Goal: Obtain resource: Download file/media

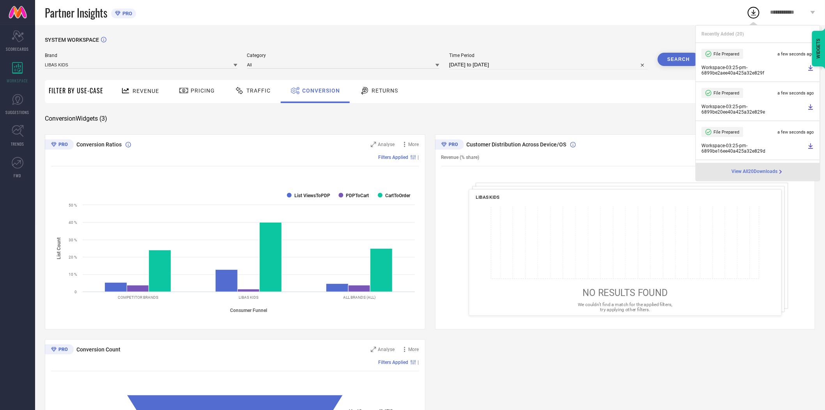
select select "7"
select select "2025"
select select "8"
select select "2025"
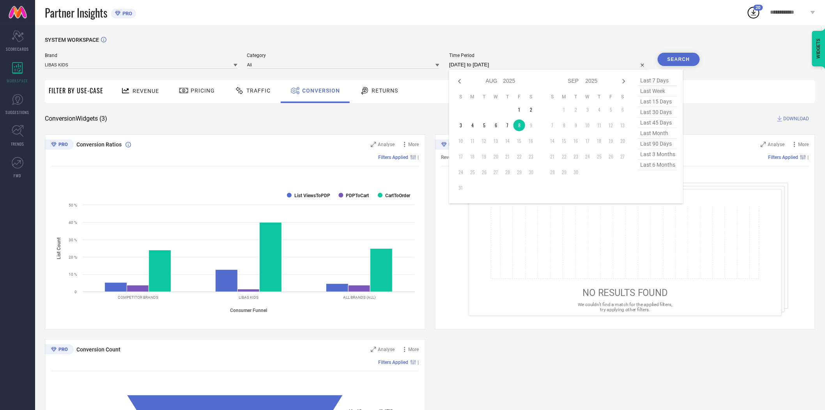
click at [513, 64] on input "[DATE] to [DATE]" at bounding box center [548, 64] width 199 height 9
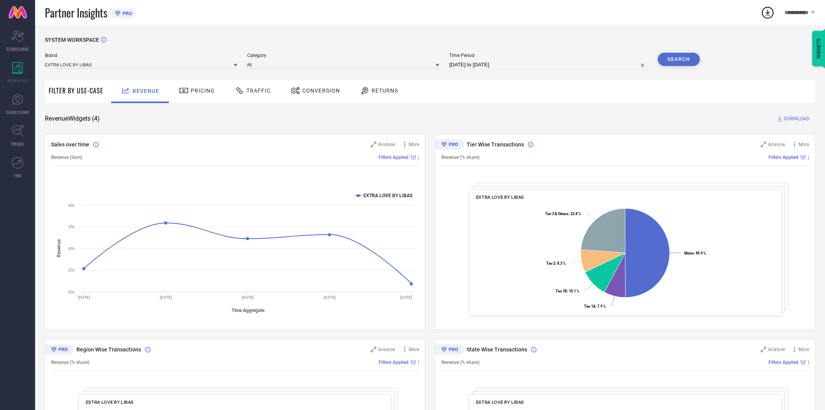
click at [683, 59] on button "Search" at bounding box center [679, 59] width 42 height 13
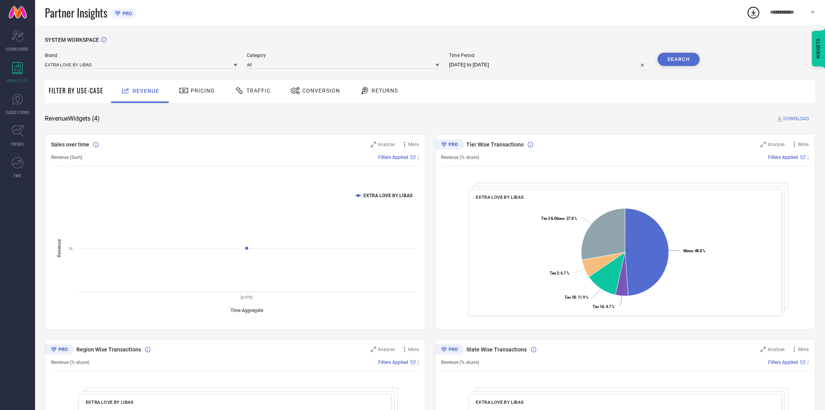
click at [804, 118] on span "DOWNLOAD" at bounding box center [797, 119] width 26 height 8
click at [235, 64] on icon at bounding box center [236, 65] width 4 height 3
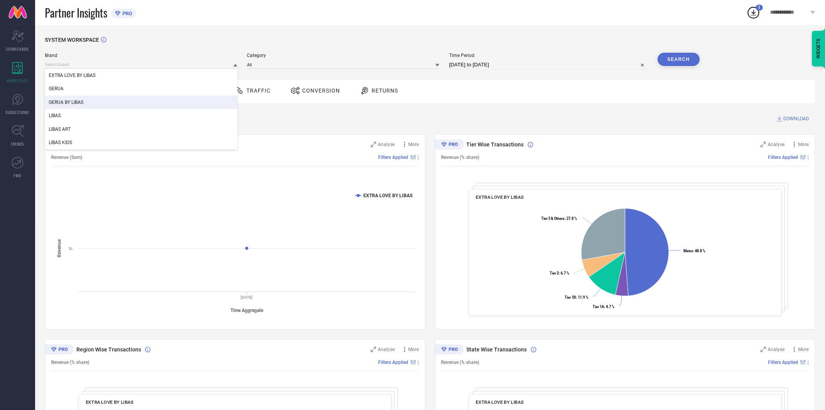
click at [139, 101] on div "GERUA BY LIBAS" at bounding box center [141, 102] width 193 height 13
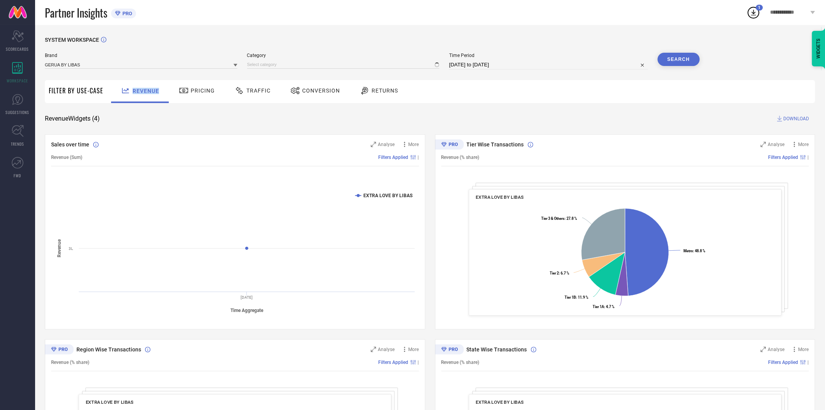
click at [139, 101] on div "Revenue" at bounding box center [140, 91] width 58 height 23
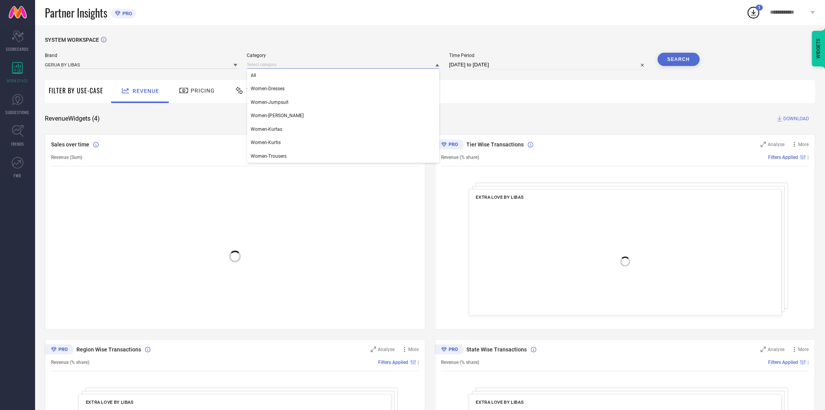
click at [289, 67] on input at bounding box center [343, 64] width 193 height 8
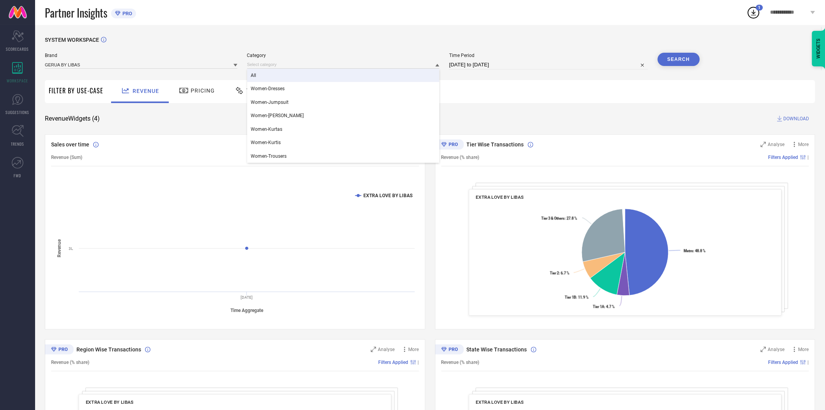
click at [275, 34] on div "SYSTEM WORKSPACE Brand GERUA BY LIBAS Category All Women-Dresses Women-Jumpsuit…" at bounding box center [430, 285] width 790 height 521
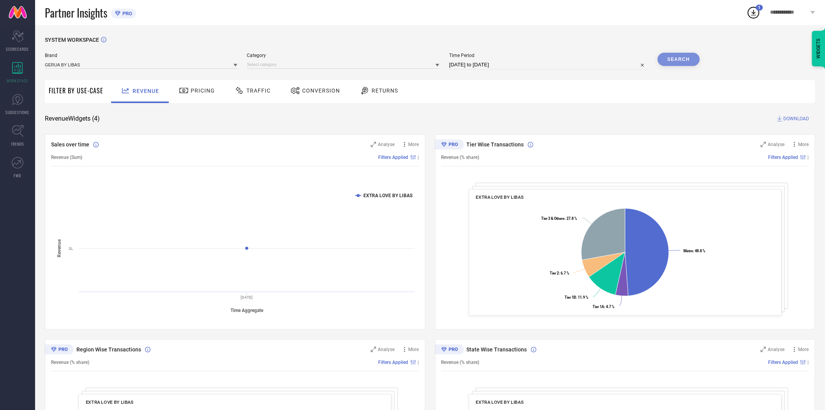
click at [302, 90] on span "Conversion" at bounding box center [321, 90] width 38 height 6
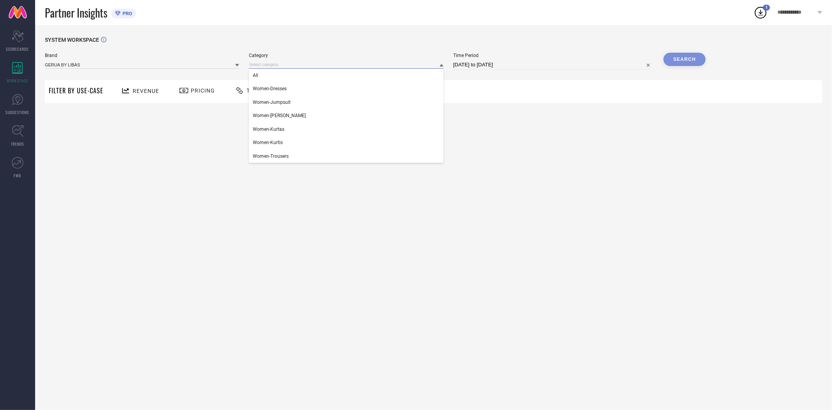
click at [303, 64] on input at bounding box center [346, 64] width 194 height 8
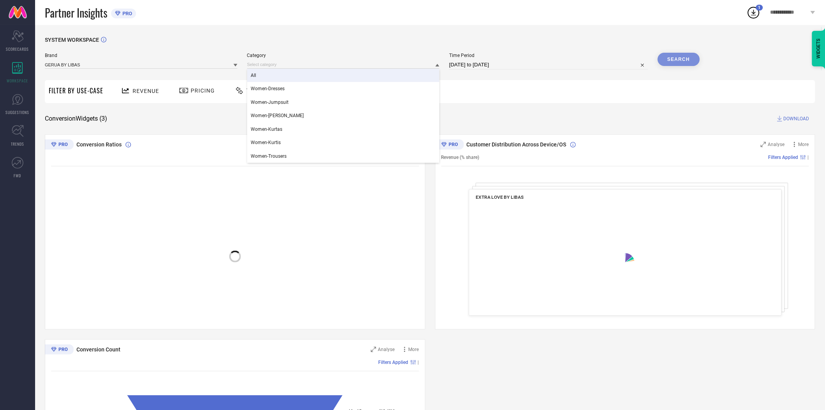
click at [283, 77] on div "All" at bounding box center [343, 75] width 193 height 13
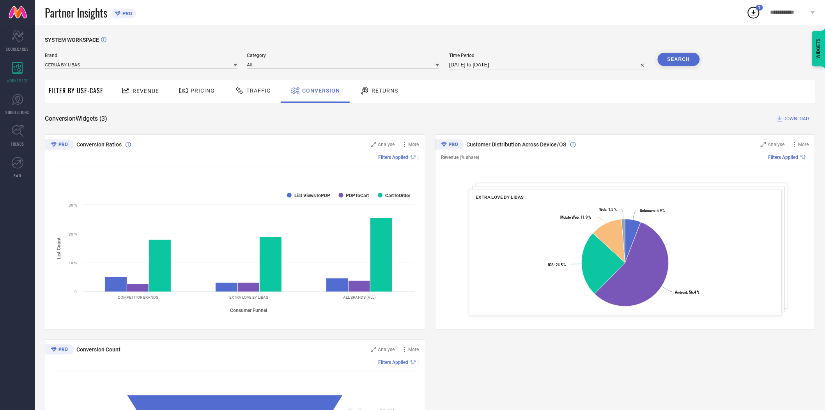
click at [674, 60] on button "Search" at bounding box center [679, 59] width 42 height 13
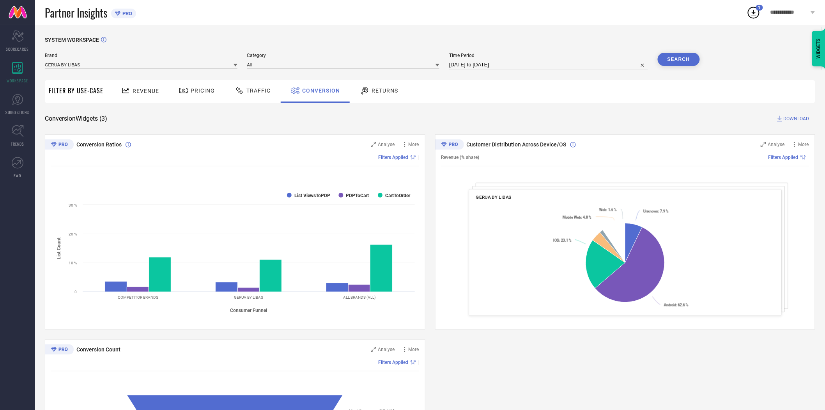
click at [802, 118] on span "DOWNLOAD" at bounding box center [797, 119] width 26 height 8
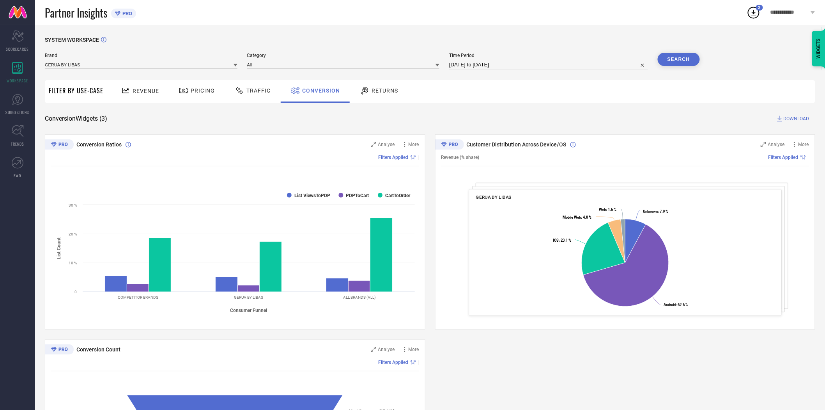
click at [235, 64] on icon at bounding box center [236, 65] width 4 height 3
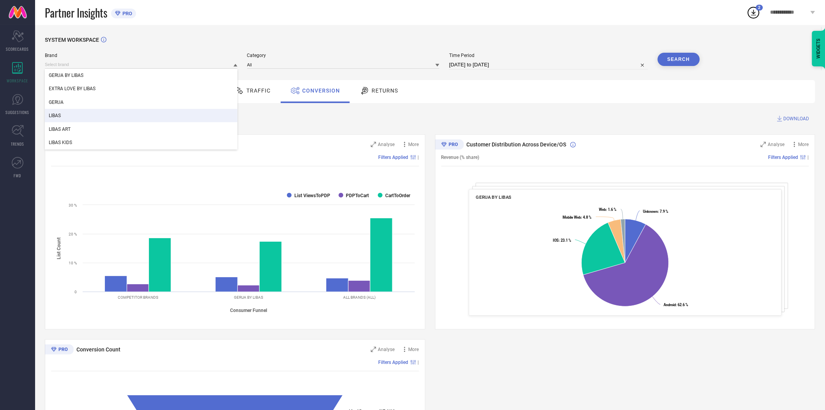
click at [123, 112] on div "LIBAS" at bounding box center [141, 115] width 193 height 13
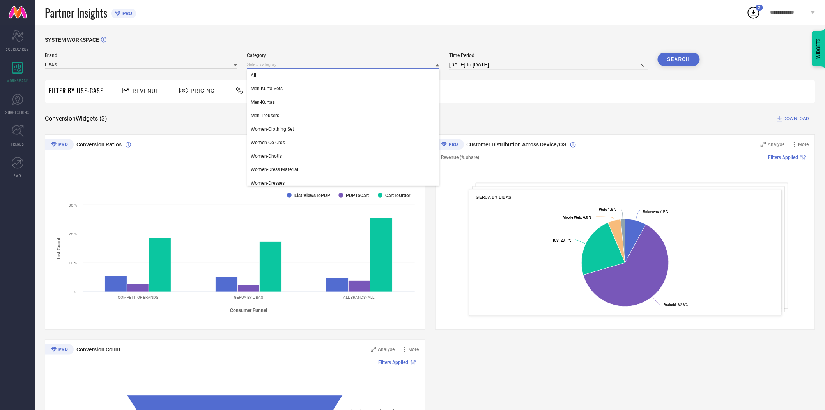
click at [372, 65] on input at bounding box center [343, 64] width 193 height 8
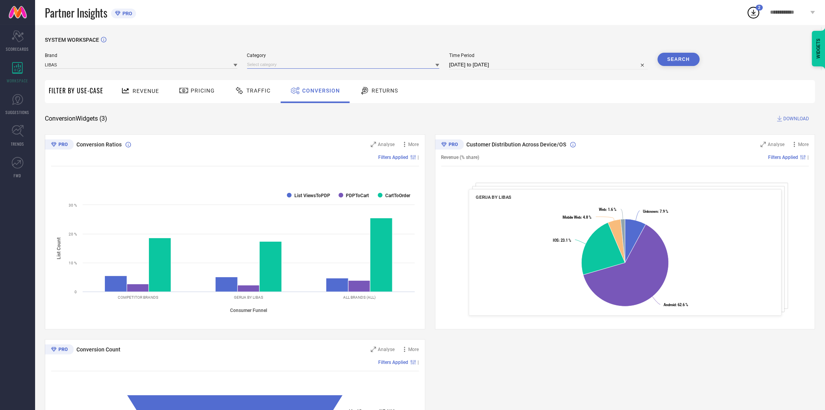
click at [353, 63] on input at bounding box center [343, 64] width 193 height 8
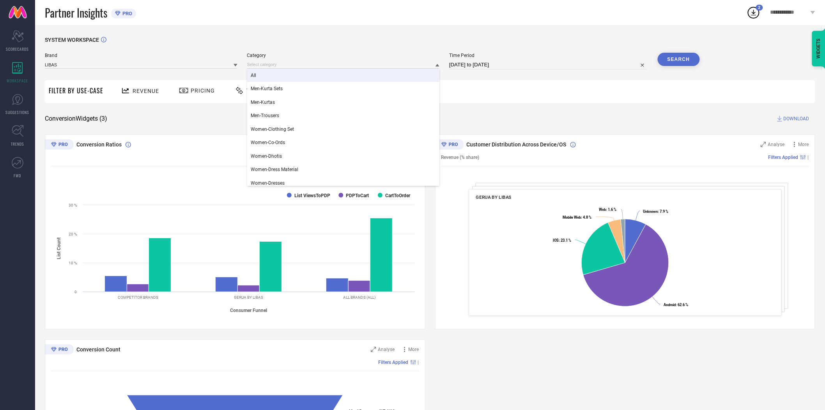
drag, startPoint x: 351, startPoint y: 65, endPoint x: 322, endPoint y: 80, distance: 32.4
click at [322, 80] on div "All" at bounding box center [343, 75] width 193 height 13
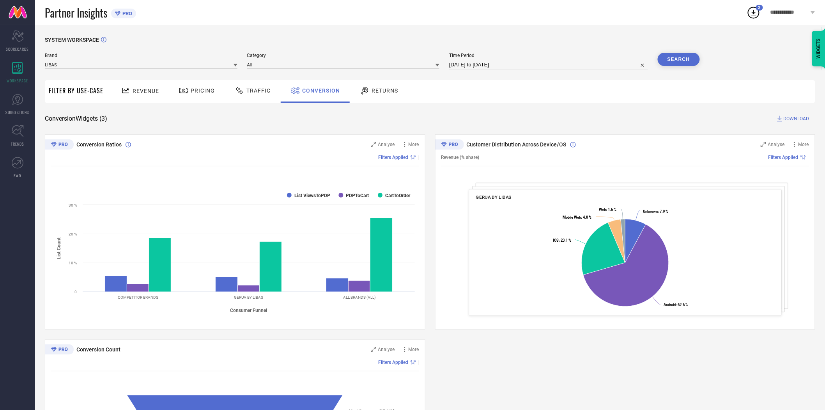
click at [679, 60] on button "Search" at bounding box center [679, 59] width 42 height 13
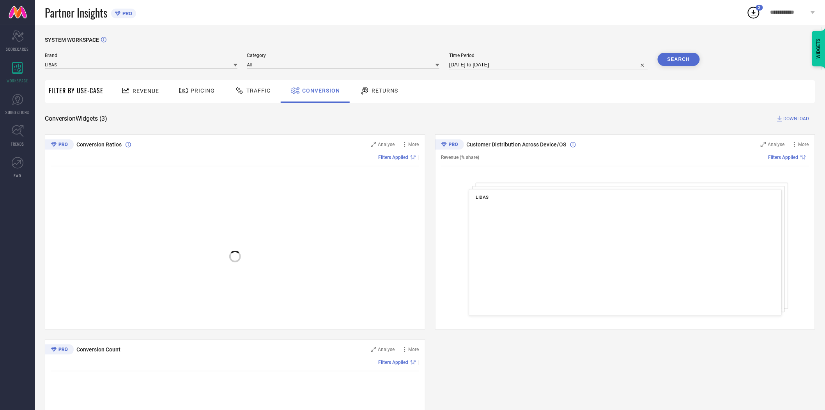
click at [797, 116] on span "DOWNLOAD" at bounding box center [797, 119] width 26 height 8
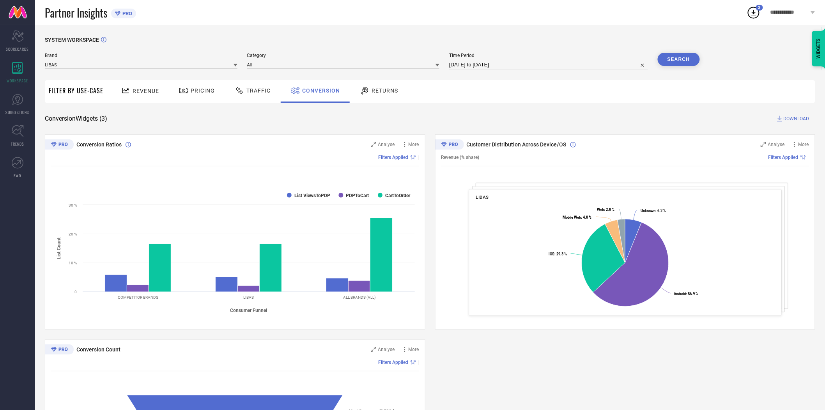
click at [235, 65] on icon at bounding box center [236, 65] width 4 height 3
click at [165, 131] on div "LIBAS ART" at bounding box center [141, 128] width 193 height 13
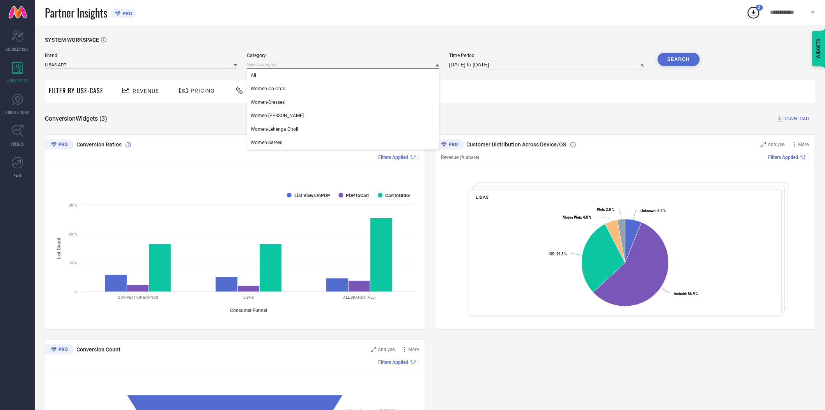
click at [348, 63] on input at bounding box center [343, 64] width 193 height 8
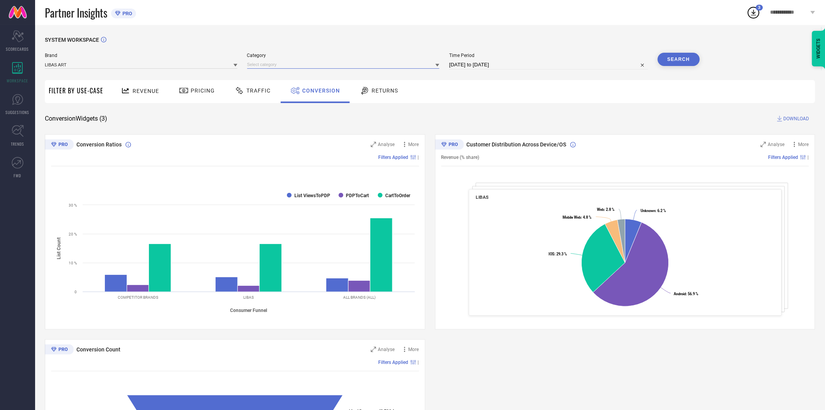
click at [344, 69] on input at bounding box center [343, 64] width 193 height 8
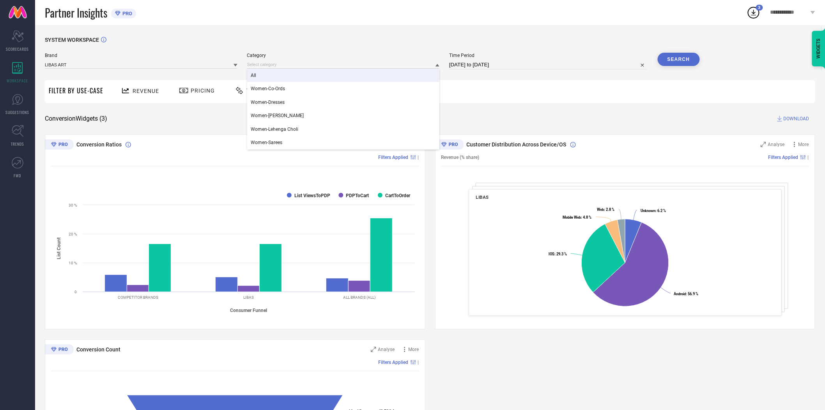
click at [325, 76] on div "All" at bounding box center [343, 75] width 193 height 13
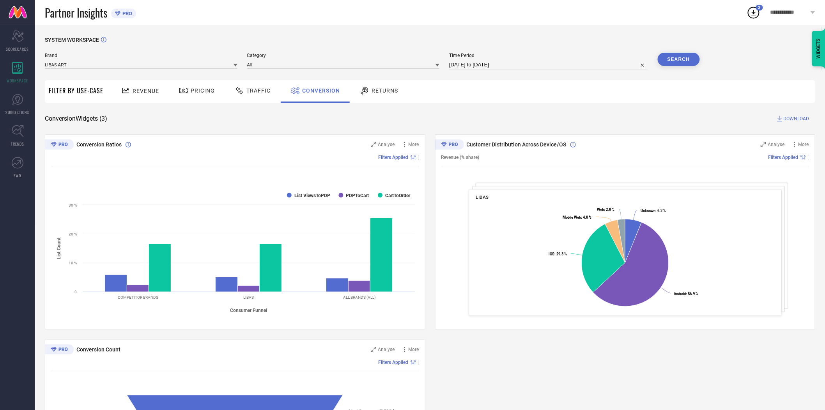
click at [674, 56] on button "Search" at bounding box center [679, 59] width 42 height 13
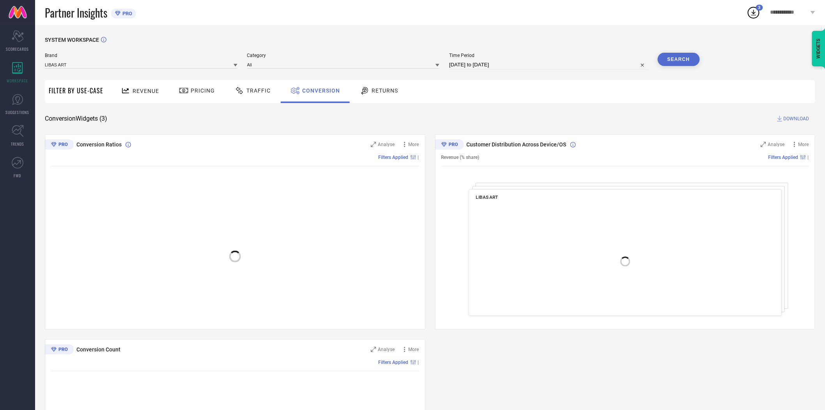
click at [805, 119] on span "DOWNLOAD" at bounding box center [797, 119] width 26 height 8
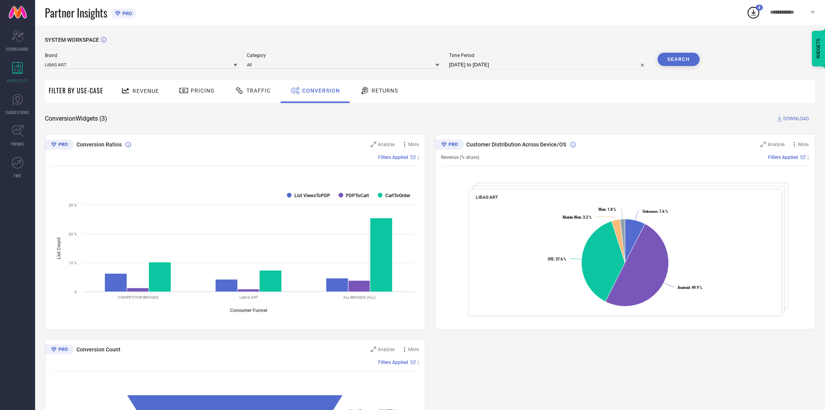
click at [236, 66] on icon at bounding box center [236, 65] width 4 height 4
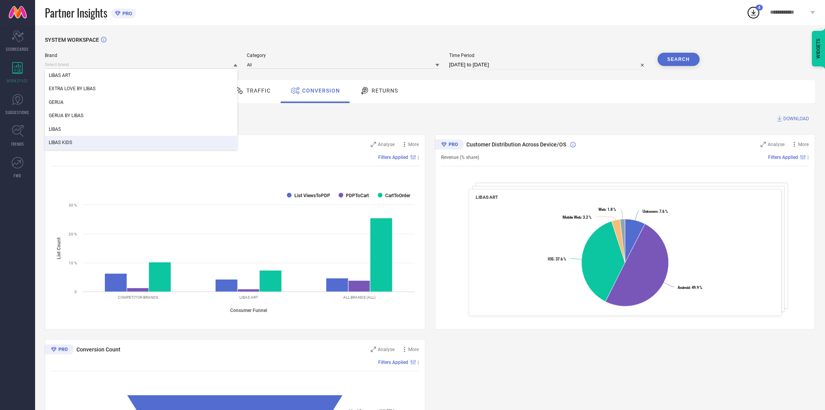
click at [173, 142] on div "LIBAS KIDS" at bounding box center [141, 142] width 193 height 13
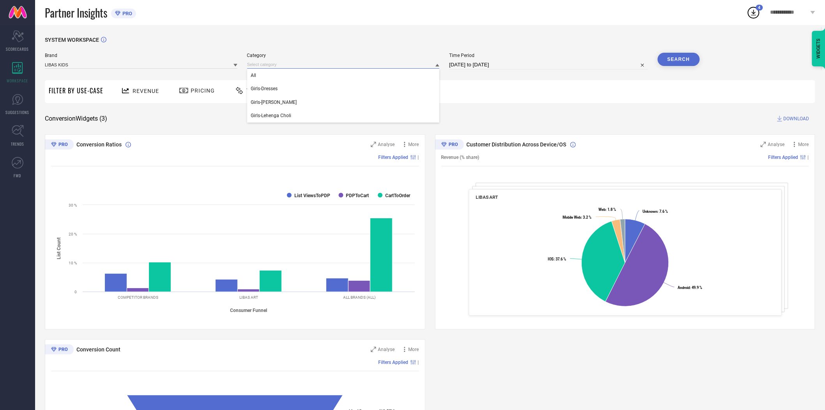
click at [356, 66] on input at bounding box center [343, 64] width 193 height 8
click at [339, 73] on div "All" at bounding box center [343, 75] width 193 height 13
click at [676, 61] on button "Search" at bounding box center [679, 59] width 42 height 13
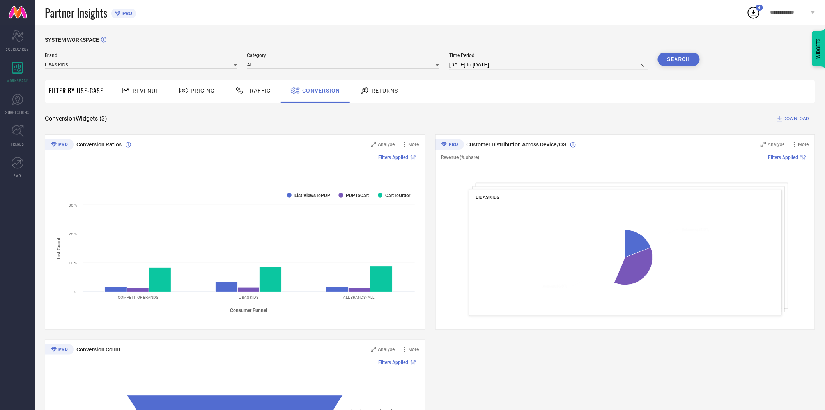
click at [787, 119] on span "DOWNLOAD" at bounding box center [797, 119] width 26 height 8
